Goal: Information Seeking & Learning: Find specific fact

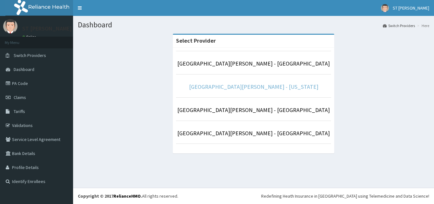
click at [245, 86] on link "[GEOGRAPHIC_DATA][PERSON_NAME] - [US_STATE]" at bounding box center [253, 86] width 129 height 7
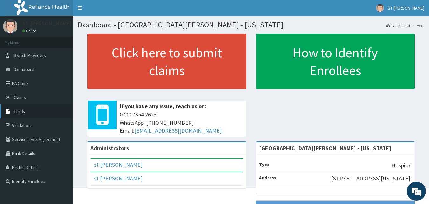
click at [21, 115] on link "Tariffs" at bounding box center [36, 111] width 73 height 14
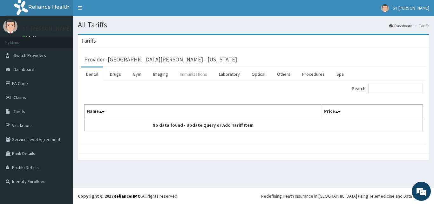
click at [192, 75] on link "Immunizations" at bounding box center [193, 73] width 37 height 13
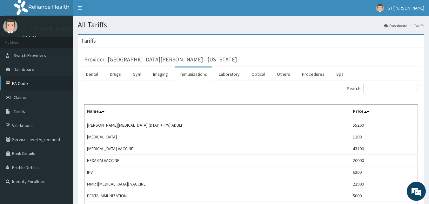
click at [19, 85] on link "PA Code" at bounding box center [36, 83] width 73 height 14
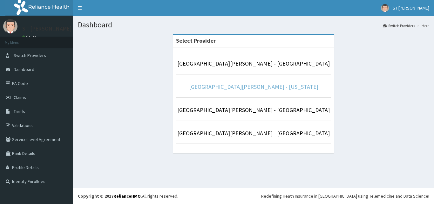
click at [242, 85] on link "[GEOGRAPHIC_DATA][PERSON_NAME] - [US_STATE]" at bounding box center [253, 86] width 129 height 7
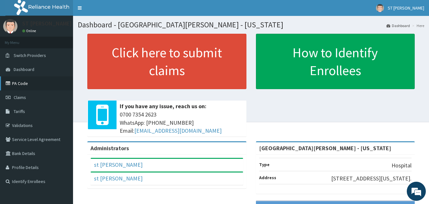
click at [19, 82] on link "PA Code" at bounding box center [36, 83] width 73 height 14
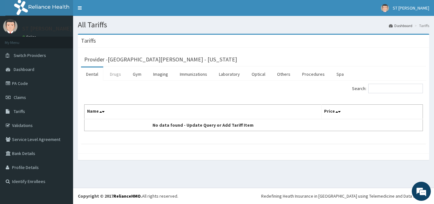
click at [114, 75] on link "Drugs" at bounding box center [115, 73] width 21 height 13
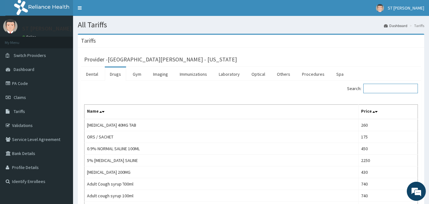
click at [382, 89] on input "Search:" at bounding box center [390, 89] width 55 height 10
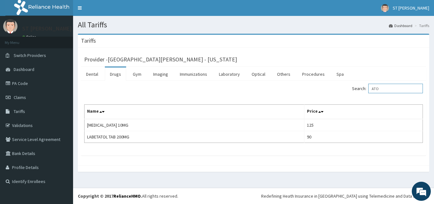
type input "ATO"
click at [18, 87] on link "PA Code" at bounding box center [36, 83] width 73 height 14
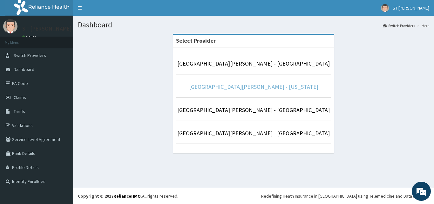
click at [253, 86] on link "[GEOGRAPHIC_DATA][PERSON_NAME] - [US_STATE]" at bounding box center [253, 86] width 129 height 7
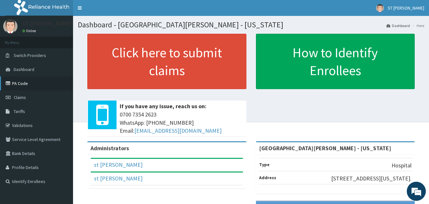
click at [18, 83] on link "PA Code" at bounding box center [36, 83] width 73 height 14
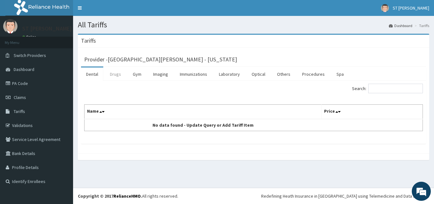
click at [116, 74] on link "Drugs" at bounding box center [115, 73] width 21 height 13
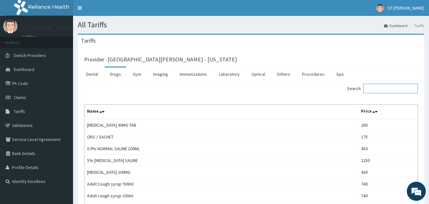
click at [377, 88] on input "Search:" at bounding box center [390, 89] width 55 height 10
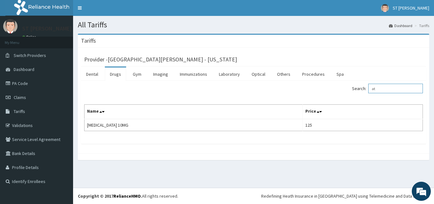
type input "a"
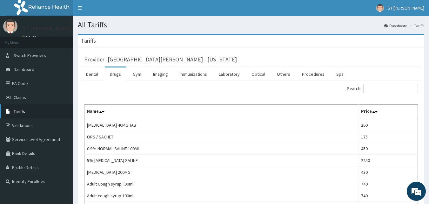
click at [20, 110] on span "Tariffs" at bounding box center [19, 111] width 11 height 6
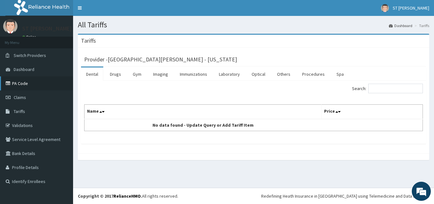
click at [24, 79] on link "PA Code" at bounding box center [36, 83] width 73 height 14
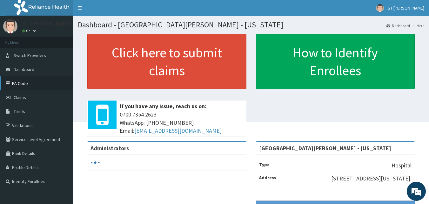
click at [19, 83] on link "PA Code" at bounding box center [36, 83] width 73 height 14
